Goal: Find contact information: Find contact information

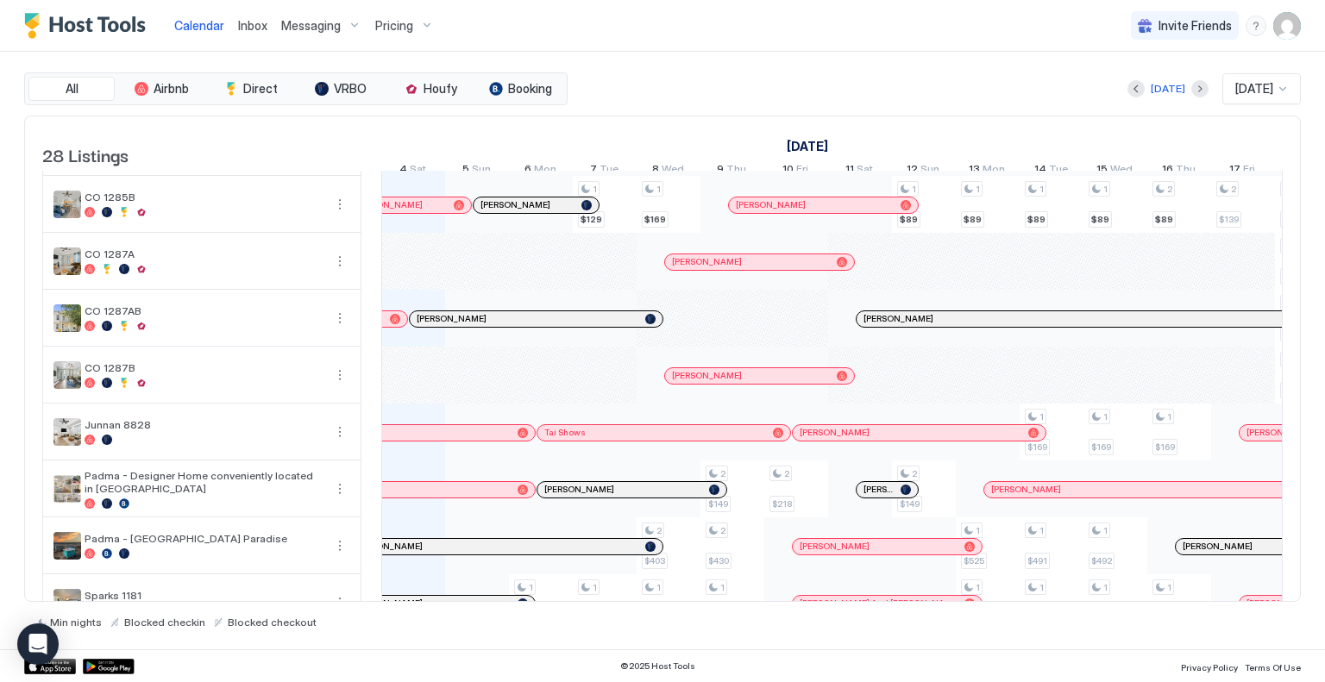
scroll to position [1184, 0]
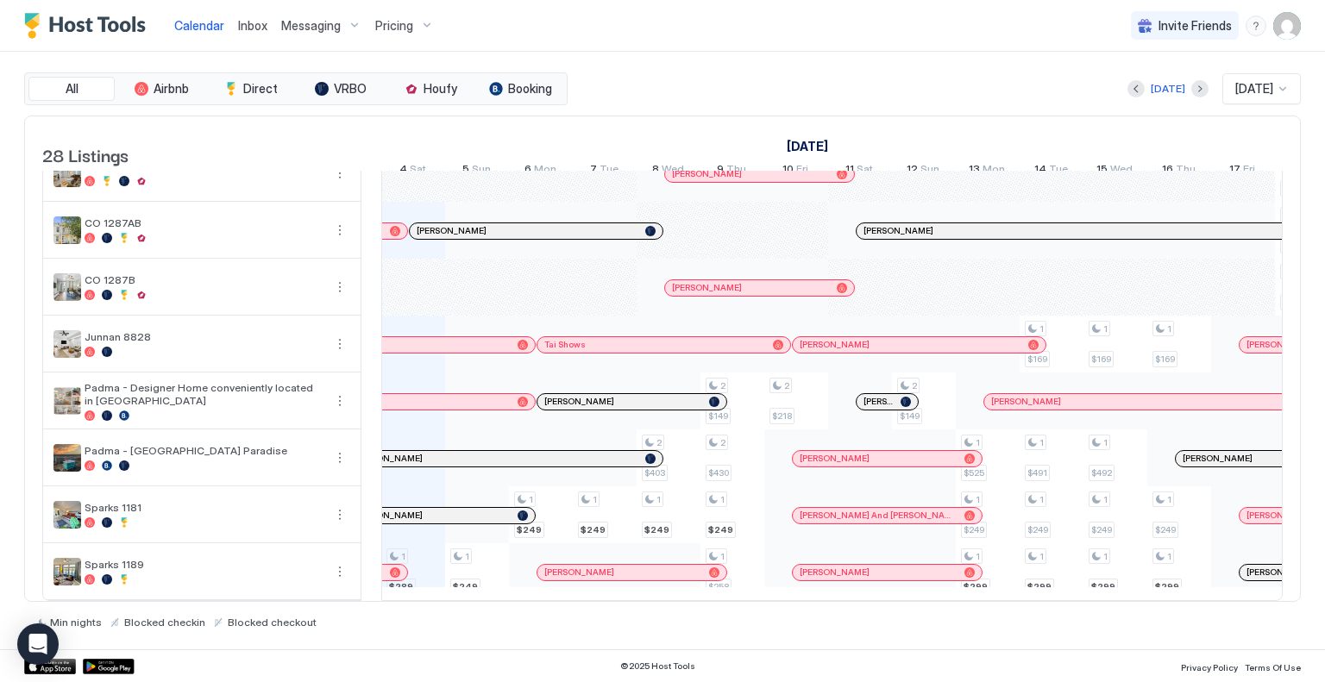
click at [390, 568] on div at bounding box center [395, 573] width 10 height 10
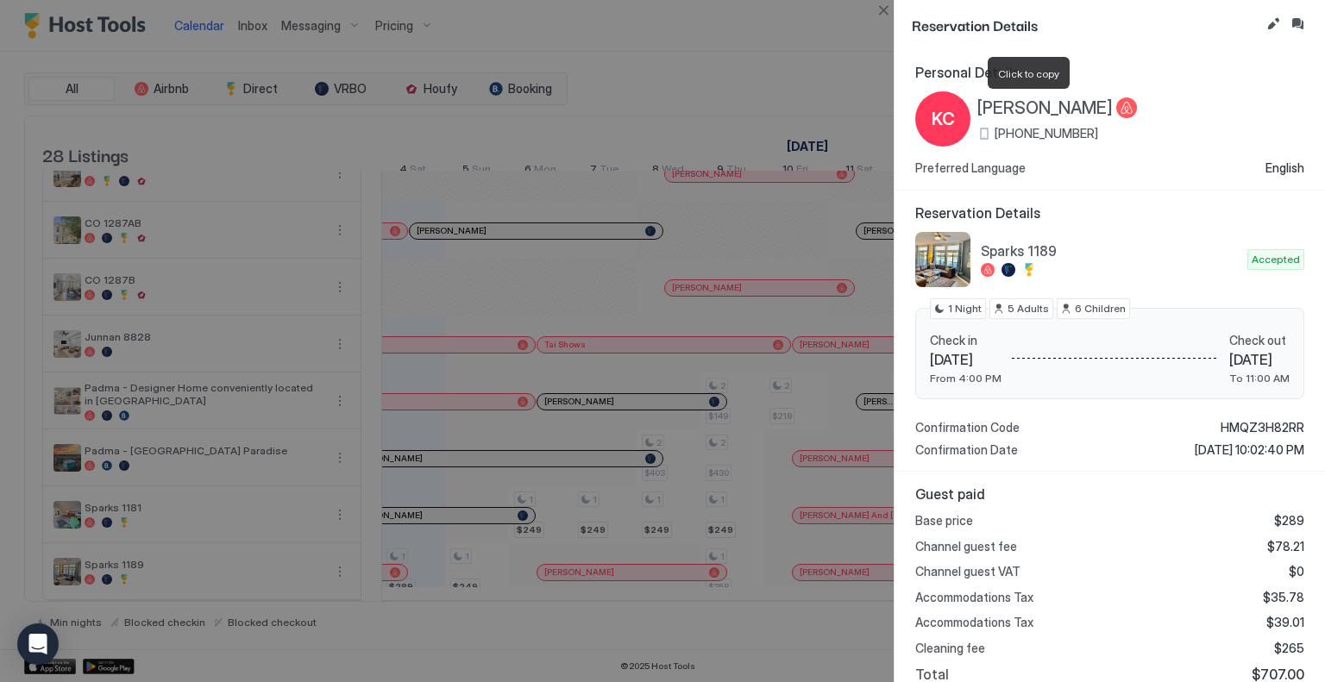
drag, startPoint x: 979, startPoint y: 109, endPoint x: 1073, endPoint y: 108, distance: 94.0
click at [1073, 108] on span "[PERSON_NAME]" at bounding box center [1044, 108] width 135 height 22
copy span "[PERSON_NAME]"
click at [1041, 110] on span "[PERSON_NAME]" at bounding box center [1044, 108] width 135 height 22
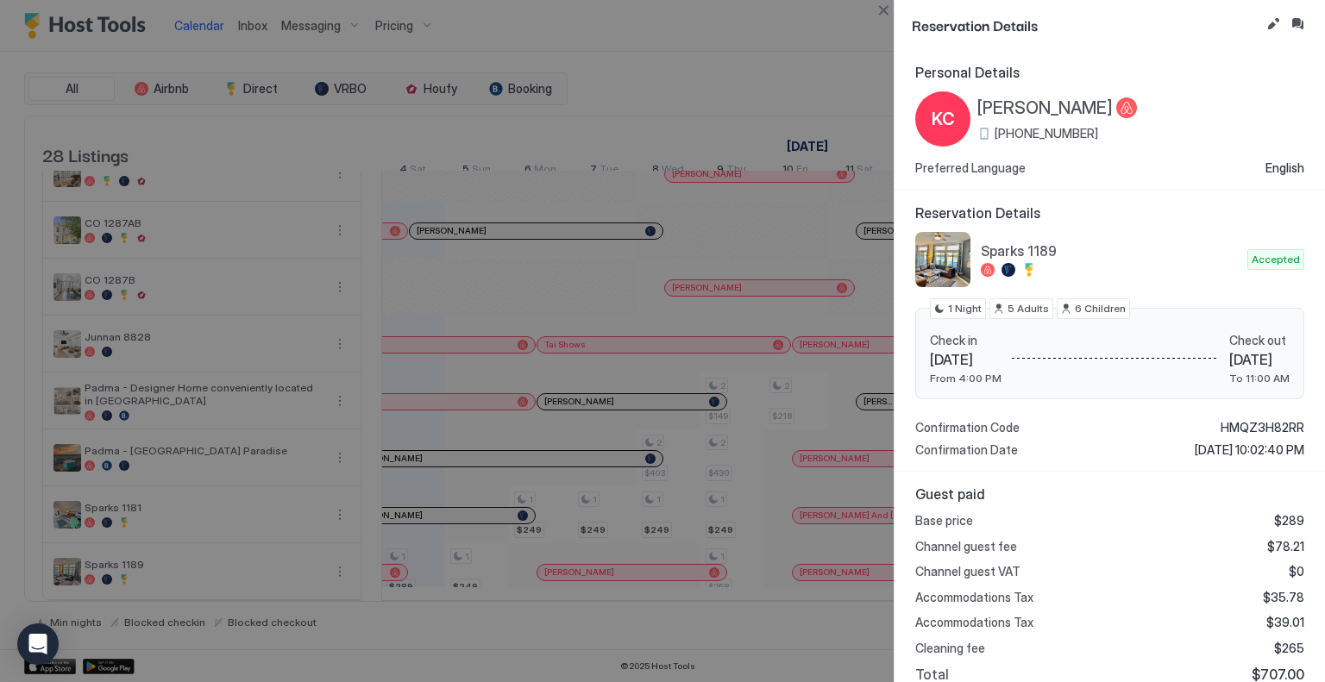
click at [1019, 104] on span "[PERSON_NAME]" at bounding box center [1044, 108] width 135 height 22
click at [885, 13] on button "Close" at bounding box center [883, 10] width 21 height 21
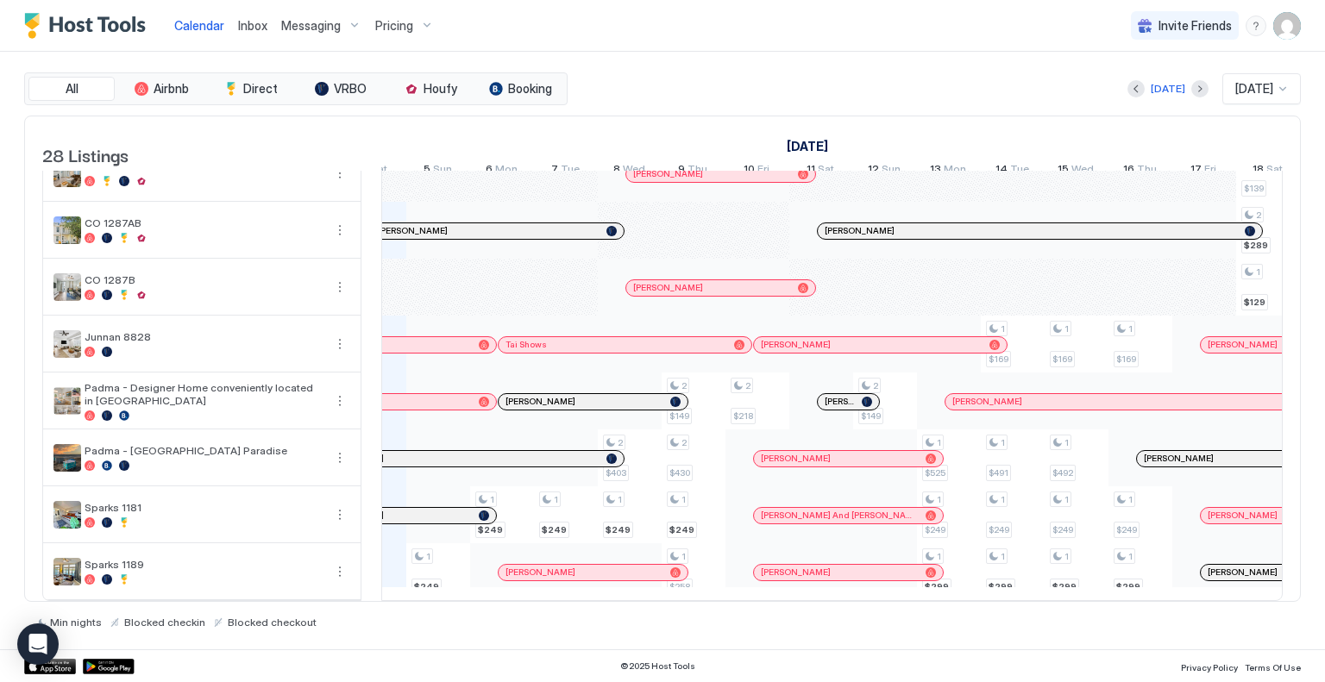
scroll to position [0, 0]
